Goal: Task Accomplishment & Management: Manage account settings

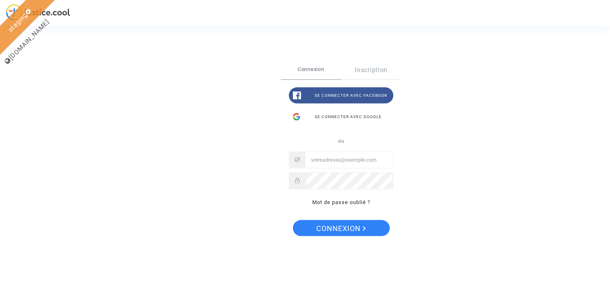
type input "[EMAIL_ADDRESS][DOMAIN_NAME]"
click at [357, 117] on div "Se connecter avec Google" at bounding box center [341, 117] width 105 height 16
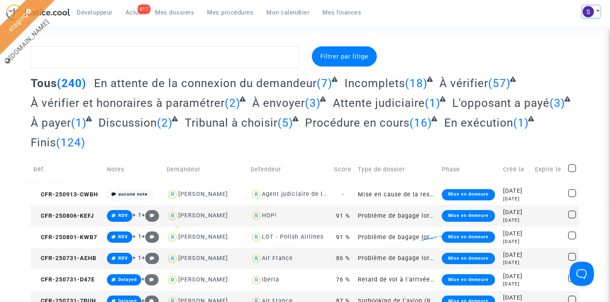
click at [593, 9] on img at bounding box center [588, 11] width 11 height 11
